Goal: Check status: Check status

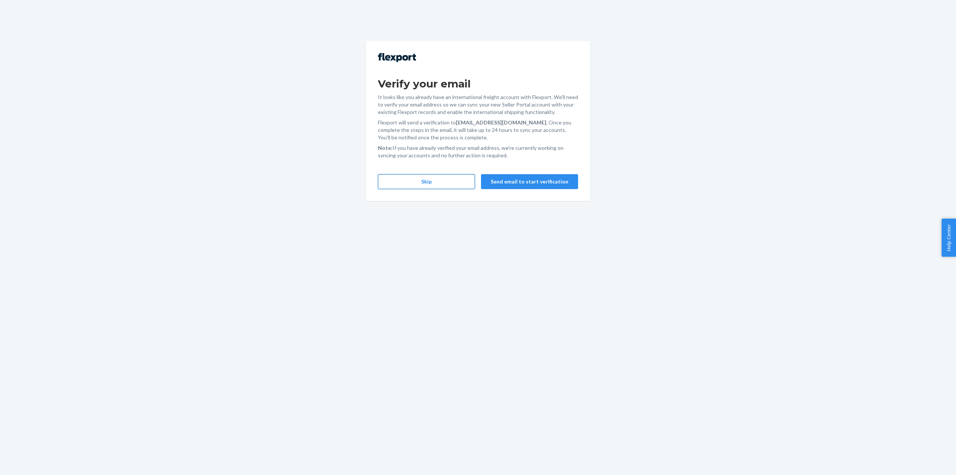
click at [440, 184] on button "Skip" at bounding box center [426, 181] width 97 height 15
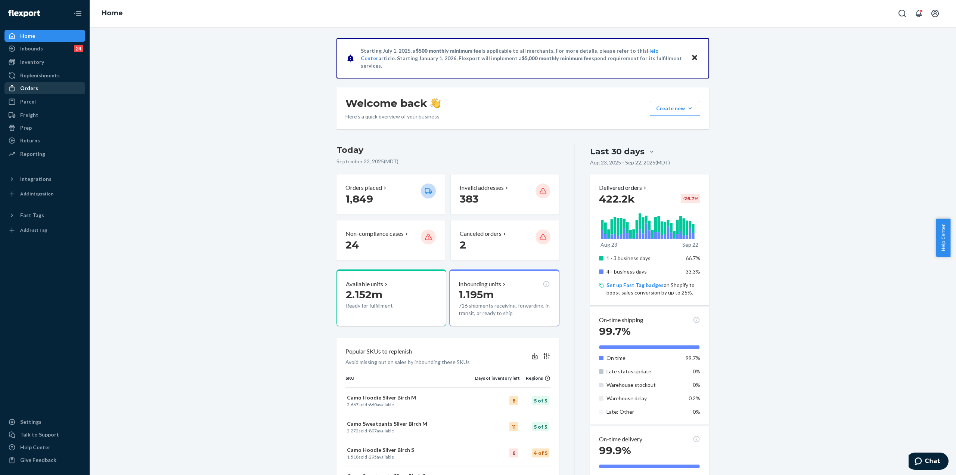
click at [37, 91] on div "Orders" at bounding box center [44, 88] width 79 height 10
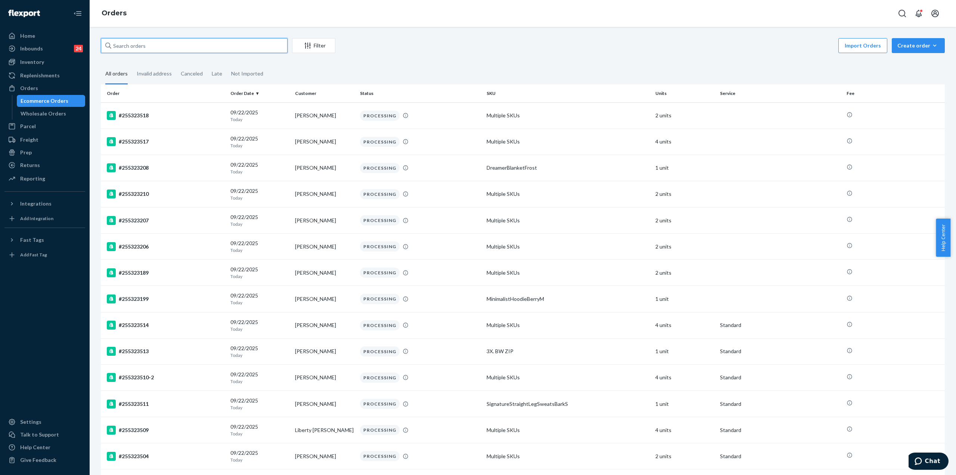
click at [160, 48] on input "text" at bounding box center [194, 45] width 187 height 15
paste input "5322817"
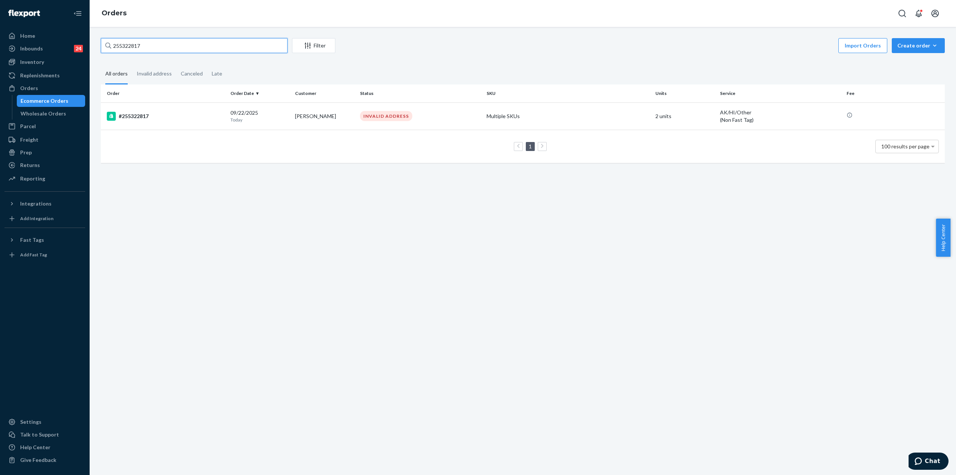
type input "255322817"
